Goal: Task Accomplishment & Management: Manage account settings

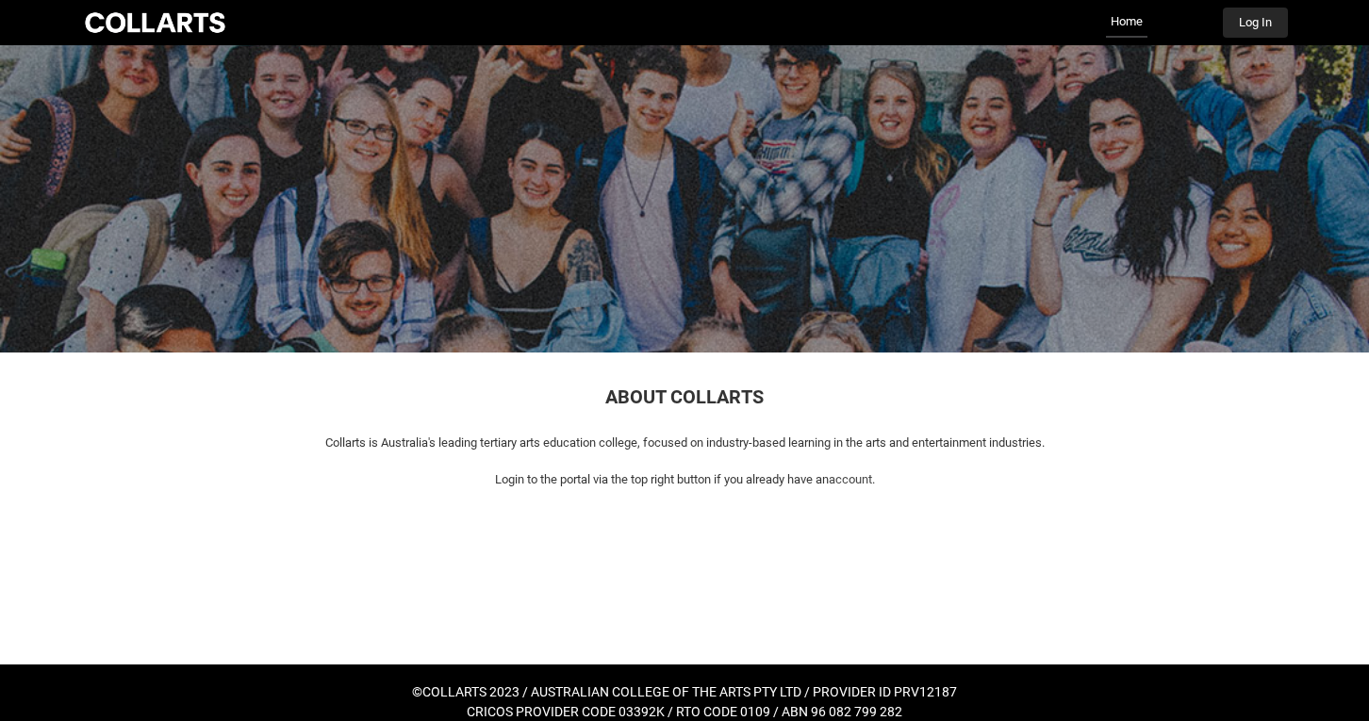
click at [1269, 19] on button "Log In" at bounding box center [1255, 23] width 65 height 30
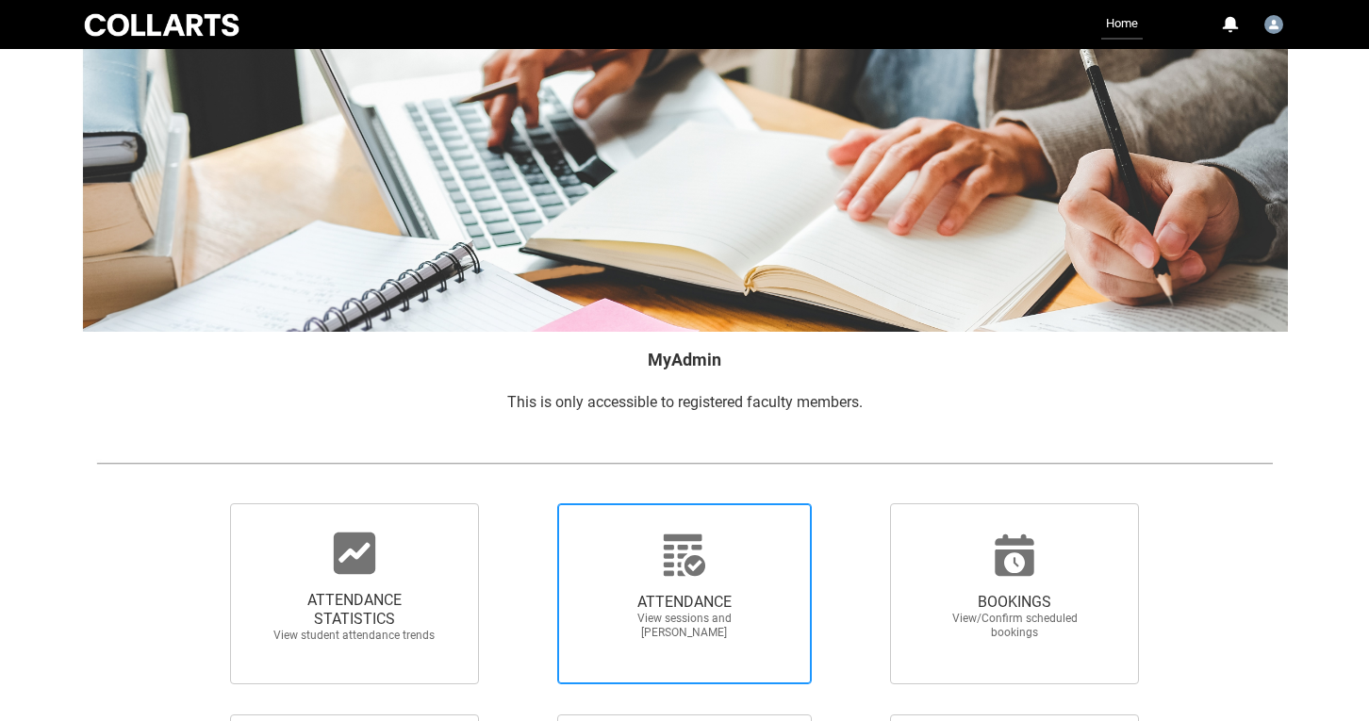
click at [683, 578] on icon at bounding box center [684, 555] width 45 height 45
click at [525, 504] on input "ATTENDANCE View sessions and mark attendance" at bounding box center [524, 503] width 1 height 1
radio input "true"
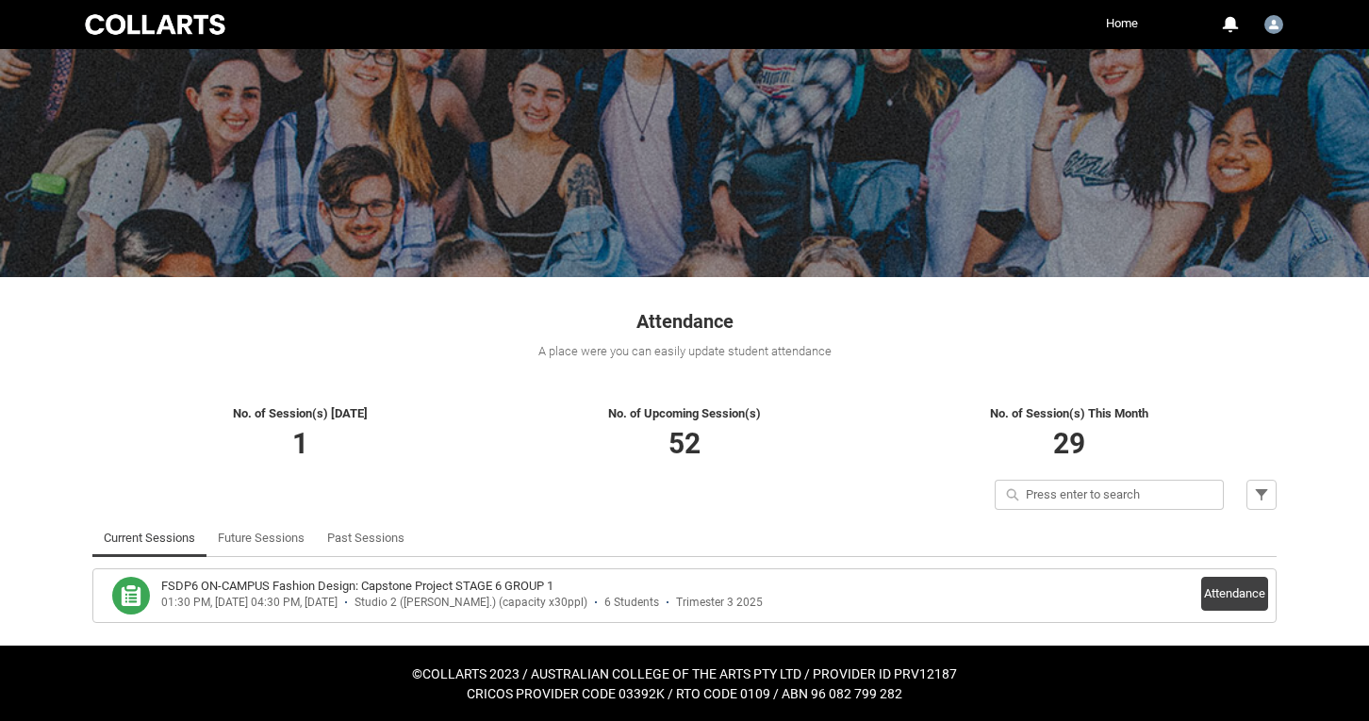
scroll to position [74, 0]
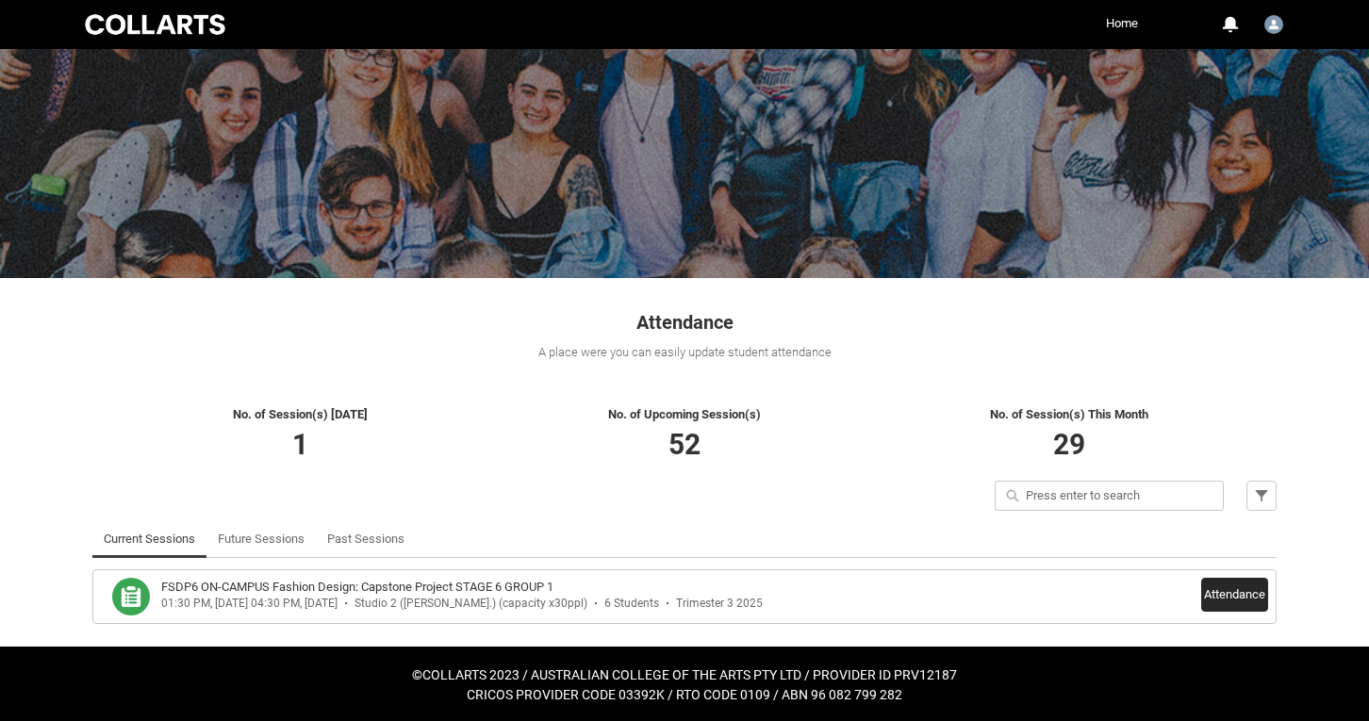
click at [1242, 587] on button "Attendance" at bounding box center [1234, 595] width 67 height 34
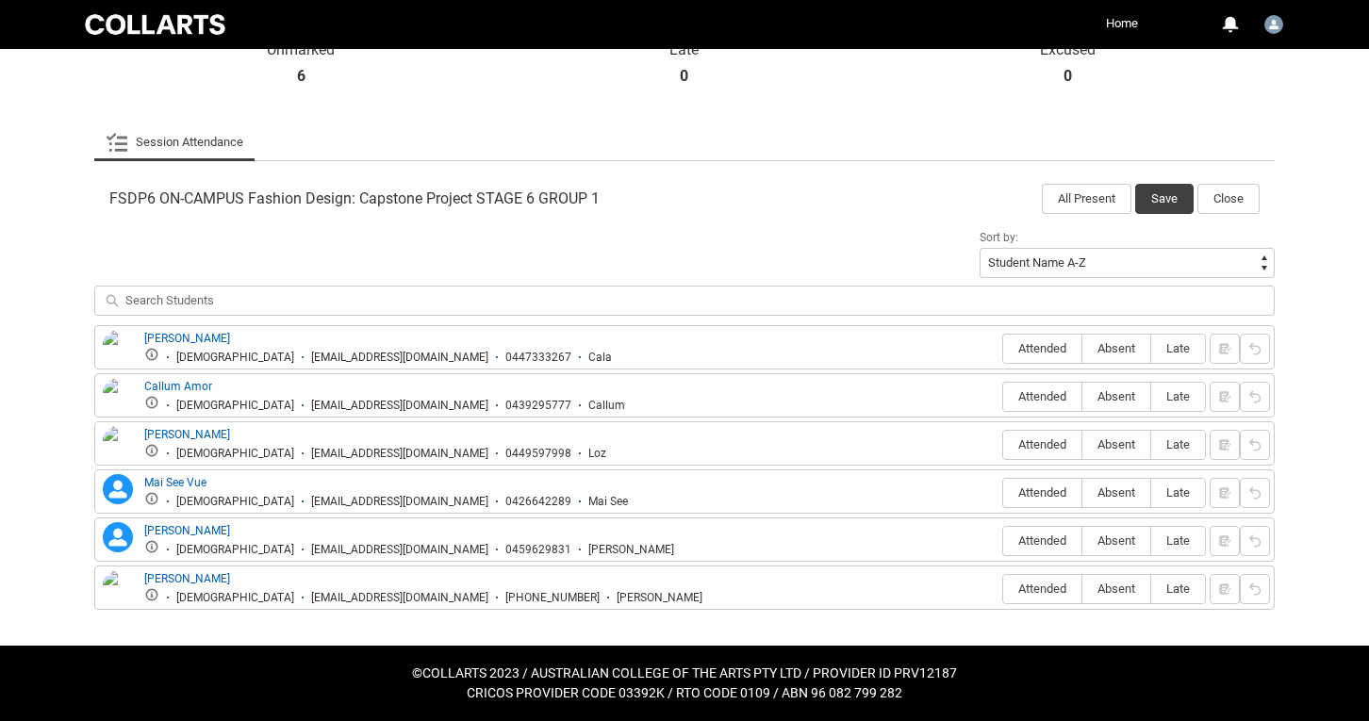
scroll to position [493, 0]
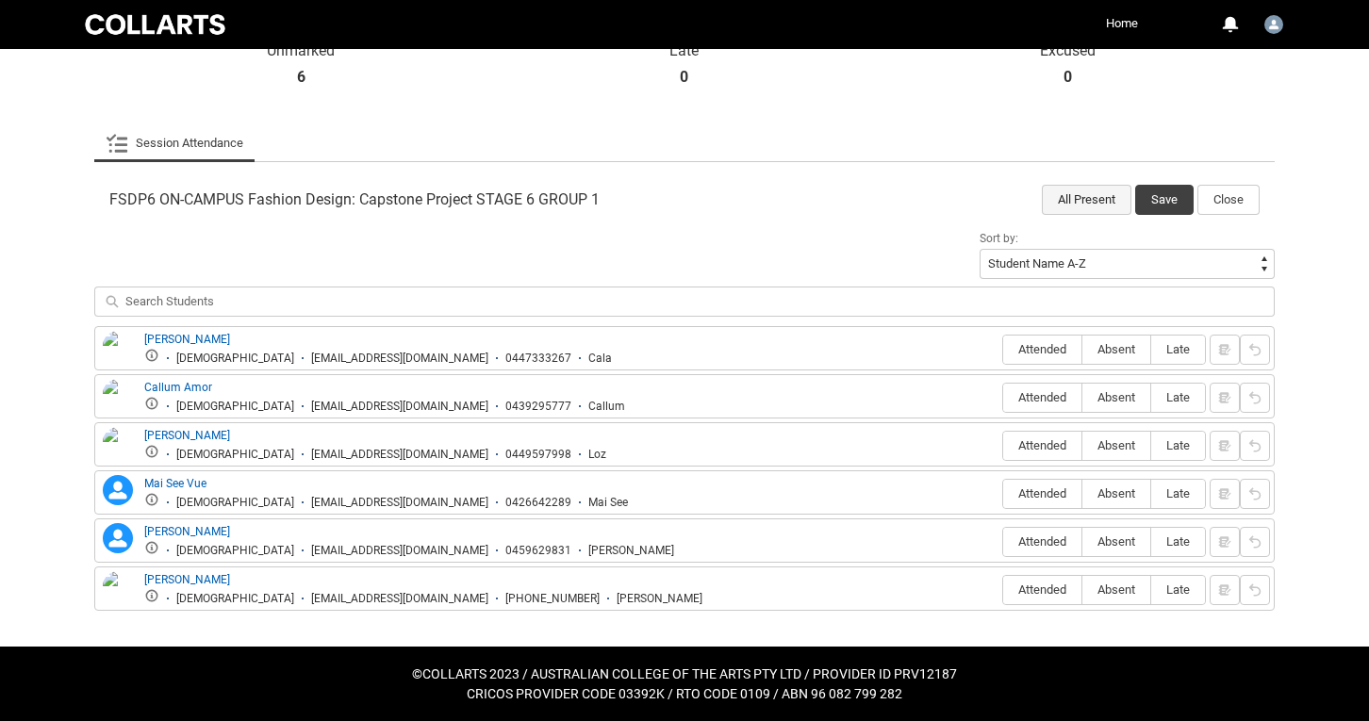
click at [1098, 194] on button "All Present" at bounding box center [1087, 200] width 90 height 30
radio input "true"
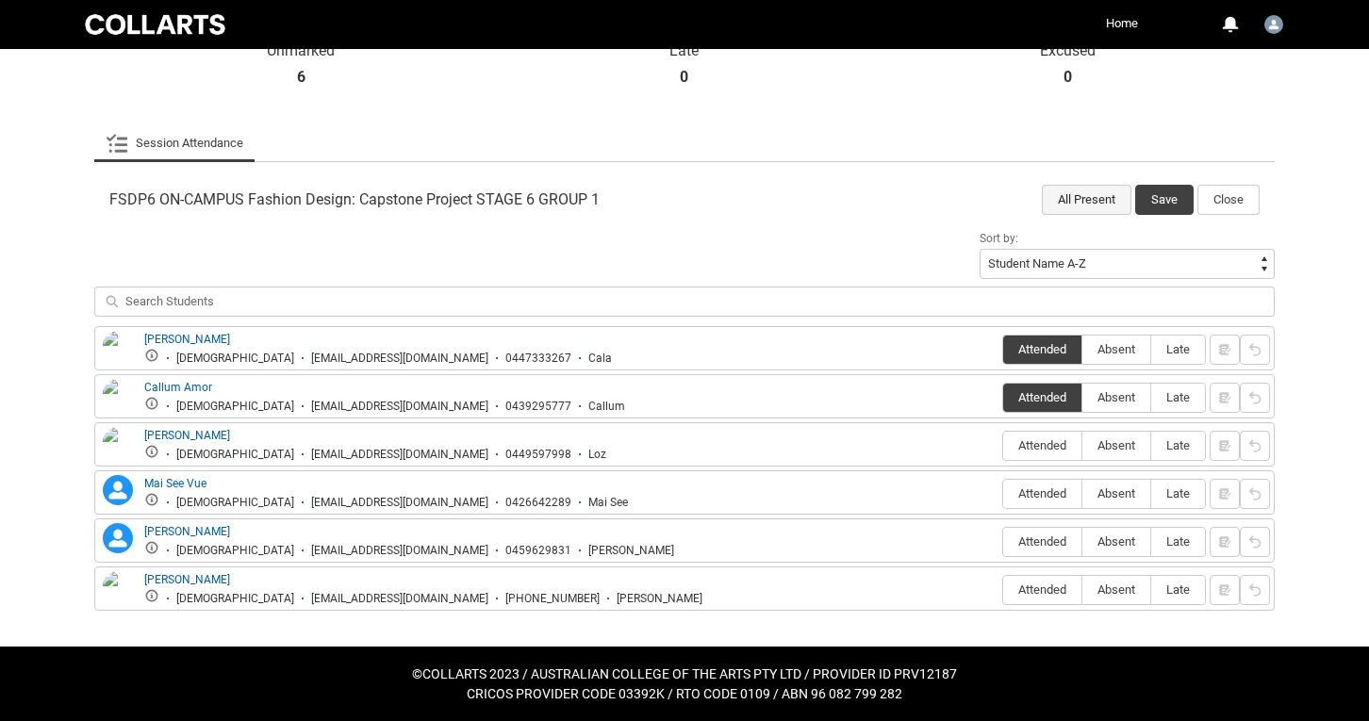
radio input "true"
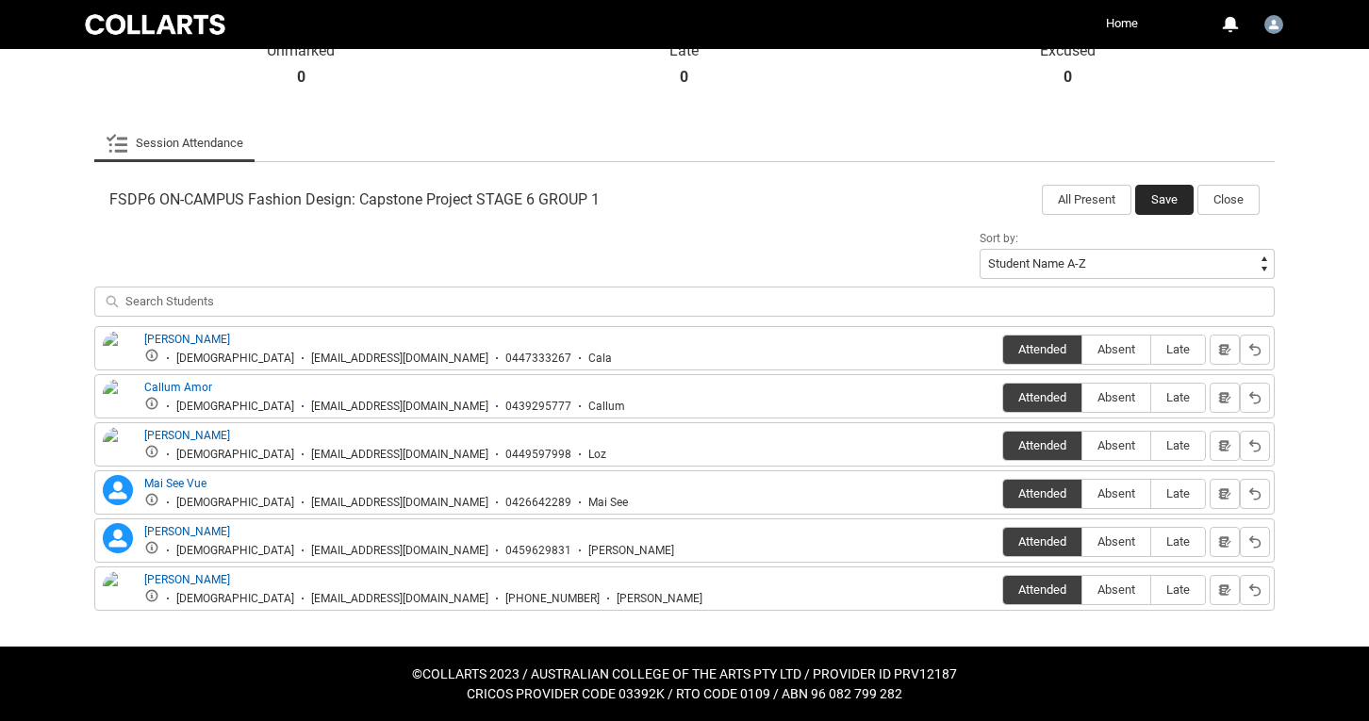
click at [1171, 201] on button "Save" at bounding box center [1164, 200] width 58 height 30
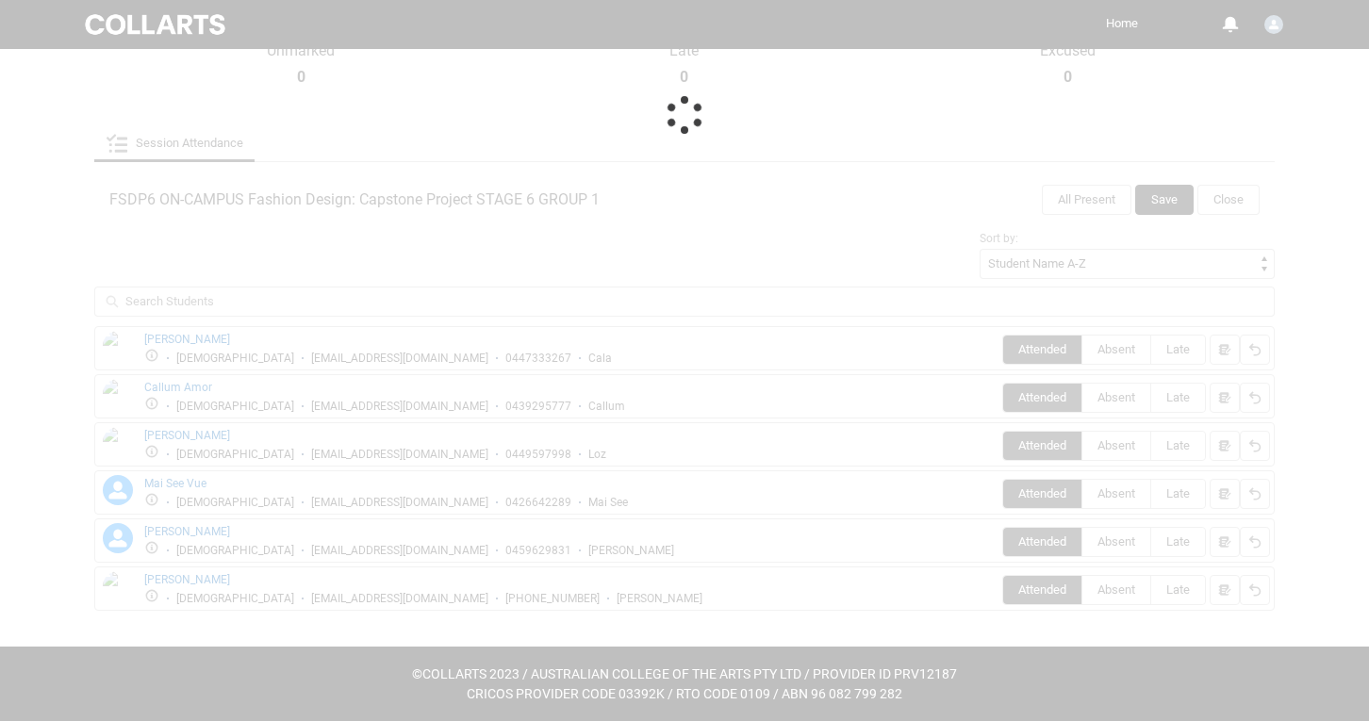
scroll to position [74, 0]
